Goal: Communication & Community: Participate in discussion

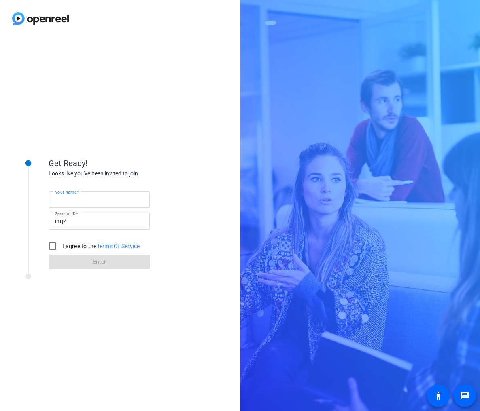
click at [102, 201] on input "Your name" at bounding box center [99, 200] width 88 height 10
type input "[PERSON_NAME]"
click at [54, 249] on input "I agree to the Terms Of Service" at bounding box center [52, 246] width 16 height 16
checkbox input "true"
click at [80, 264] on span at bounding box center [99, 261] width 101 height 19
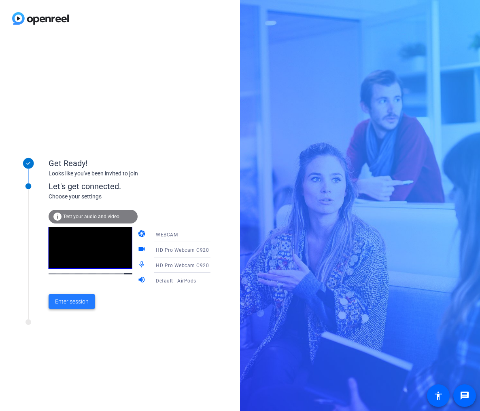
click at [73, 303] on span "Enter session" at bounding box center [72, 302] width 34 height 8
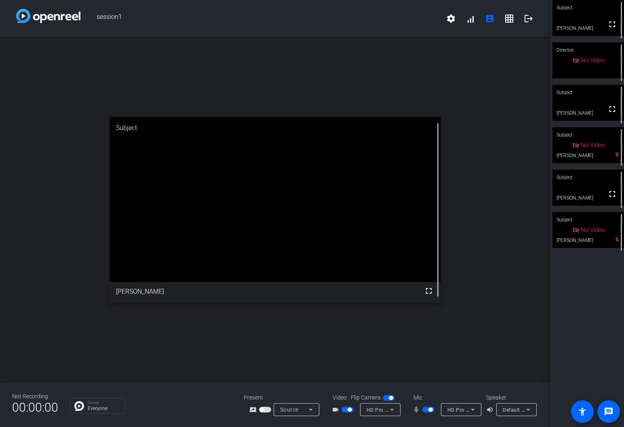
click at [429, 410] on span "button" at bounding box center [431, 410] width 4 height 4
click at [479, 106] on video at bounding box center [589, 103] width 72 height 36
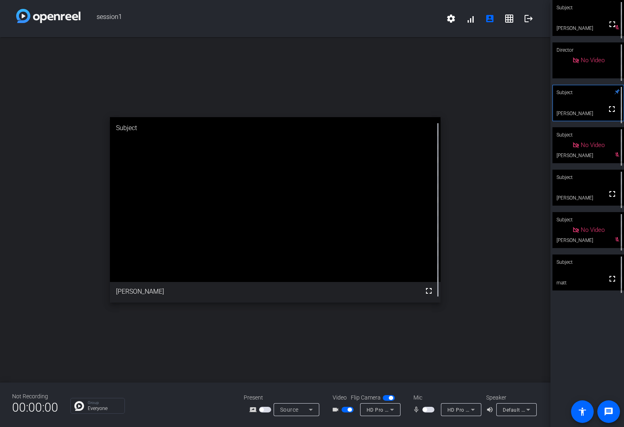
click at [187, 347] on div "open_in_new Subject fullscreen [PERSON_NAME]" at bounding box center [275, 210] width 551 height 346
click at [423, 410] on span "button" at bounding box center [425, 410] width 4 height 4
click at [479, 183] on div "Subject" at bounding box center [589, 177] width 72 height 15
click at [479, 99] on div "Subject" at bounding box center [589, 92] width 72 height 15
click at [479, 195] on video at bounding box center [589, 188] width 72 height 36
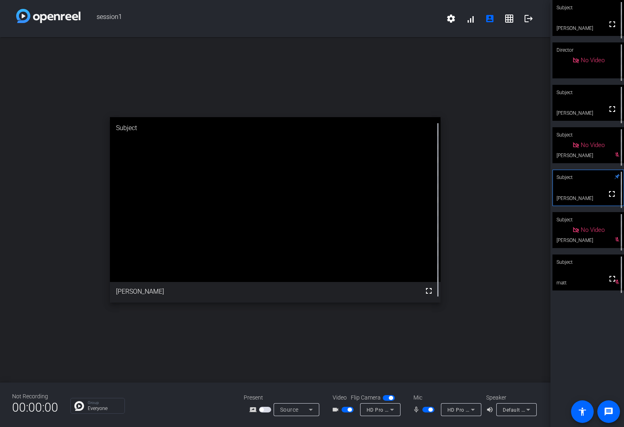
click at [479, 105] on video at bounding box center [589, 103] width 72 height 36
click at [430, 409] on span "button" at bounding box center [431, 410] width 4 height 4
click at [479, 190] on video at bounding box center [589, 188] width 72 height 36
click at [427, 410] on span "button" at bounding box center [429, 410] width 12 height 6
click at [430, 411] on span "button" at bounding box center [431, 410] width 4 height 4
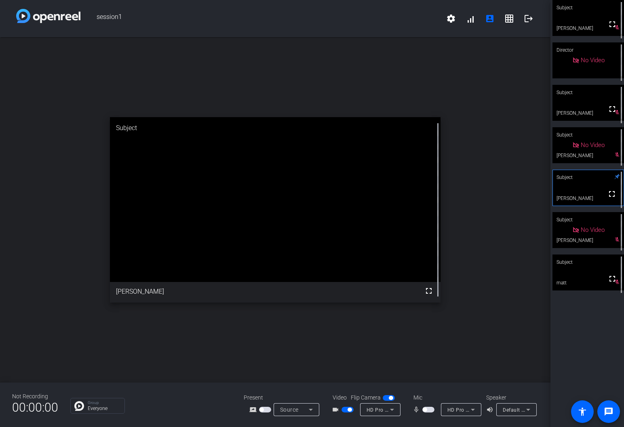
click at [428, 409] on span "button" at bounding box center [429, 410] width 12 height 6
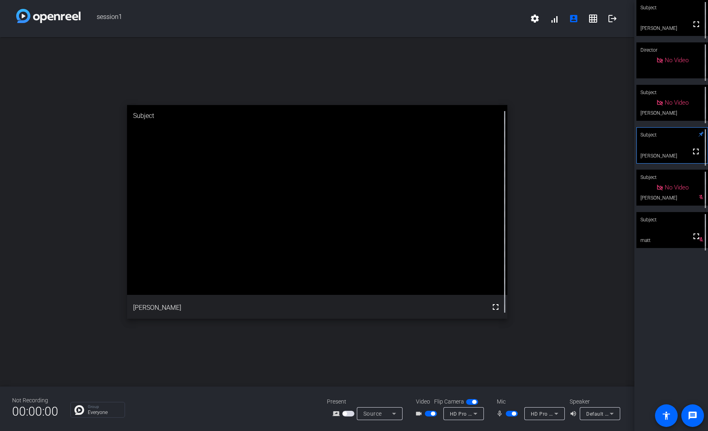
click at [243, 411] on div "Not Recording 00:00:00 Group Everyone Present screen_share_outline Source Video…" at bounding box center [317, 409] width 634 height 44
